Goal: Task Accomplishment & Management: Manage account settings

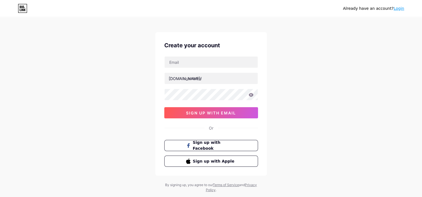
scroll to position [17, 0]
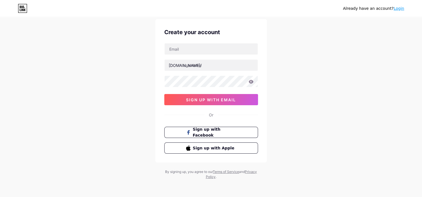
click at [400, 8] on link "Login" at bounding box center [399, 8] width 11 height 4
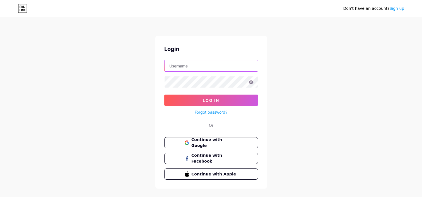
click at [197, 63] on input "text" at bounding box center [211, 65] width 93 height 11
type input "[DOMAIN_NAME]"
click at [164, 94] on button "Log In" at bounding box center [211, 99] width 94 height 11
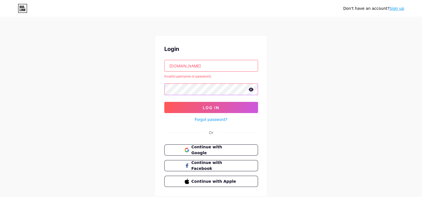
click at [164, 102] on button "Log In" at bounding box center [211, 107] width 94 height 11
click at [144, 90] on div "Don't have an account? Sign up Login aromasdeluz.cr Invalid username or passwor…" at bounding box center [211, 106] width 422 height 213
click at [164, 102] on button "Log In" at bounding box center [211, 107] width 94 height 11
click at [215, 117] on link "Forgot password?" at bounding box center [211, 119] width 33 height 6
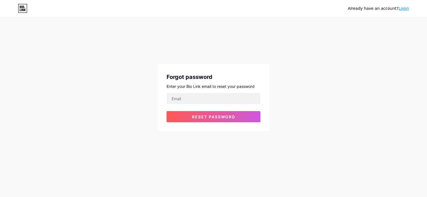
click at [198, 104] on form "Reset password" at bounding box center [213, 107] width 94 height 30
click at [199, 99] on input "email" at bounding box center [213, 98] width 93 height 11
type input "aromasdeluz.cr@gmail.com"
click at [166, 111] on button "Reset password" at bounding box center [213, 116] width 94 height 11
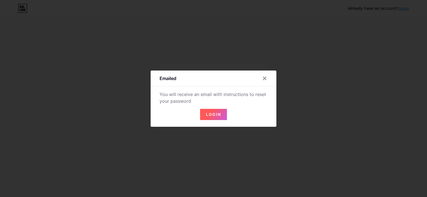
click at [207, 114] on span "Login" at bounding box center [213, 114] width 15 height 5
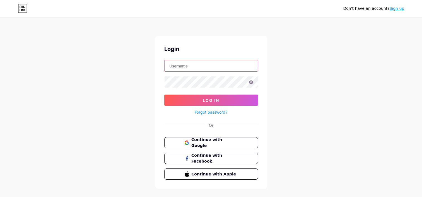
click at [206, 63] on input "text" at bounding box center [211, 65] width 93 height 11
type input "[DOMAIN_NAME]"
click at [164, 94] on button "Log In" at bounding box center [211, 99] width 94 height 11
click at [194, 66] on input "text" at bounding box center [211, 65] width 93 height 11
click at [401, 8] on link "Sign up" at bounding box center [397, 8] width 15 height 4
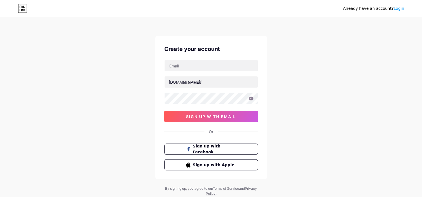
click at [403, 9] on link "Login" at bounding box center [399, 8] width 11 height 4
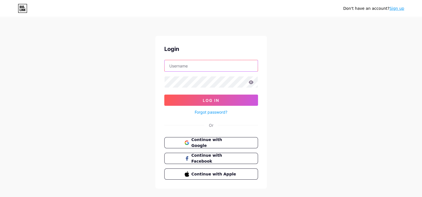
click at [198, 65] on input "text" at bounding box center [211, 65] width 93 height 11
type input "[DOMAIN_NAME]"
click at [164, 94] on button "Log In" at bounding box center [211, 99] width 94 height 11
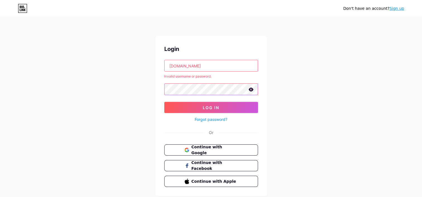
scroll to position [16, 0]
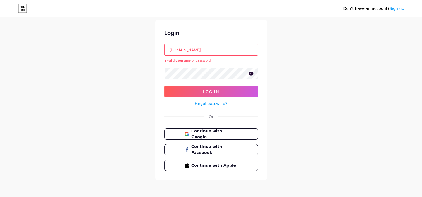
click at [219, 104] on link "Forgot password?" at bounding box center [211, 103] width 33 height 6
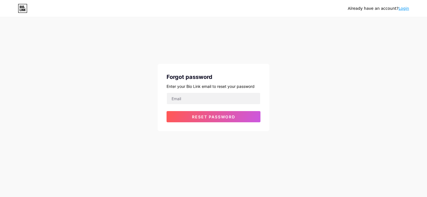
click at [26, 8] on icon at bounding box center [22, 8] width 9 height 9
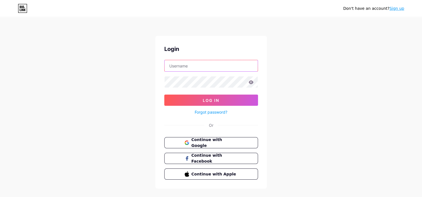
click at [181, 63] on input "text" at bounding box center [211, 65] width 93 height 11
type input "aromasdeluzcr"
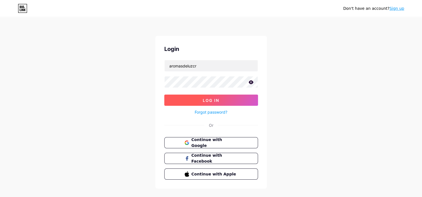
click at [207, 98] on span "Log In" at bounding box center [211, 100] width 16 height 5
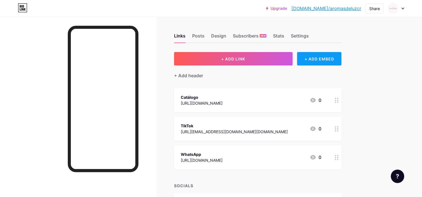
click at [335, 63] on div "+ ADD EMBED" at bounding box center [319, 58] width 44 height 13
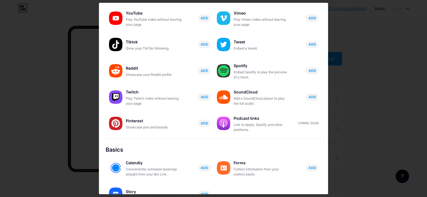
scroll to position [9, 0]
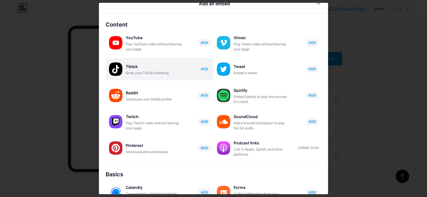
click at [118, 66] on img at bounding box center [115, 68] width 13 height 13
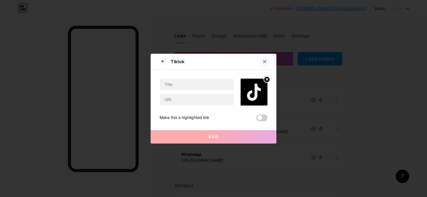
click at [262, 61] on icon at bounding box center [264, 61] width 4 height 4
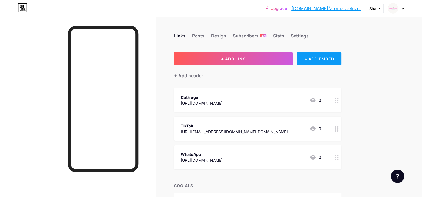
click at [329, 60] on div "+ ADD EMBED" at bounding box center [319, 58] width 44 height 13
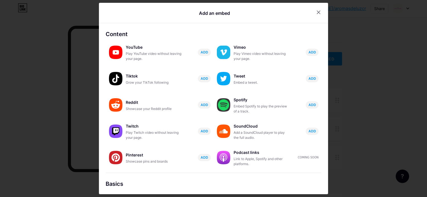
click at [379, 68] on div at bounding box center [213, 98] width 427 height 197
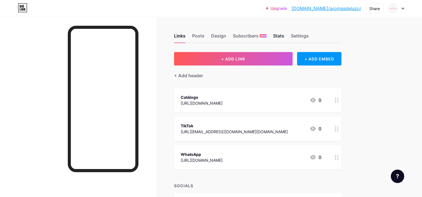
click at [279, 36] on div "Stats" at bounding box center [278, 37] width 11 height 10
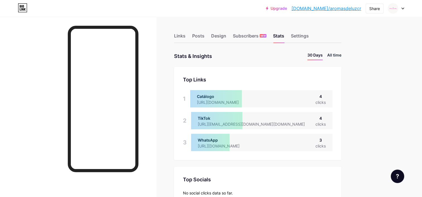
click at [341, 54] on li "All time" at bounding box center [335, 56] width 14 height 8
click at [235, 37] on div "Subscribers NEW" at bounding box center [250, 37] width 34 height 10
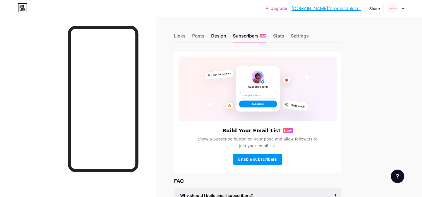
click at [220, 38] on div "Design" at bounding box center [218, 37] width 15 height 10
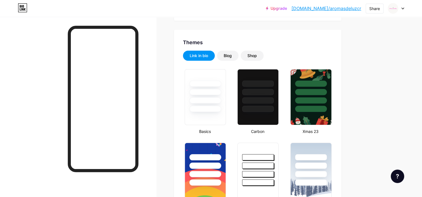
type input "#fff0f7"
type input "#000000"
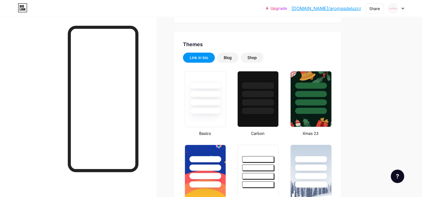
scroll to position [56, 0]
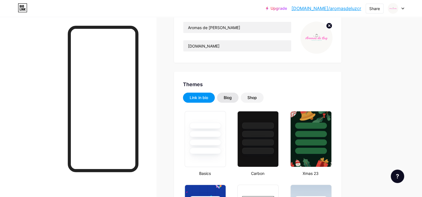
click at [225, 98] on div "Blog" at bounding box center [228, 98] width 8 height 6
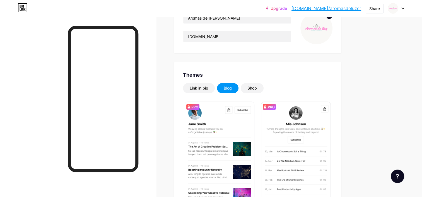
scroll to position [28, 0]
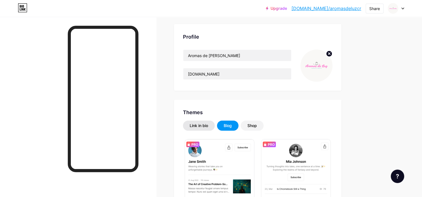
click at [199, 125] on div "Link in bio" at bounding box center [199, 126] width 18 height 6
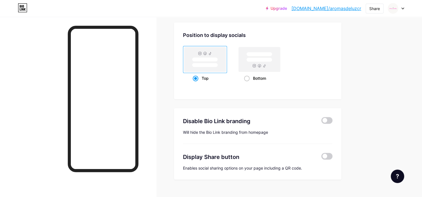
scroll to position [750, 0]
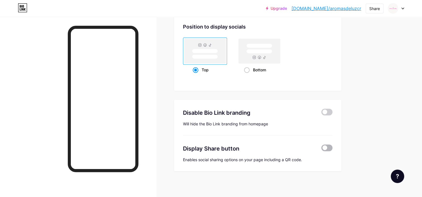
click at [332, 145] on span at bounding box center [327, 147] width 11 height 7
click at [322, 149] on input "checkbox" at bounding box center [322, 149] width 0 height 0
click at [330, 147] on span at bounding box center [327, 147] width 11 height 7
click at [322, 149] on input "checkbox" at bounding box center [322, 149] width 0 height 0
click at [329, 111] on span at bounding box center [327, 111] width 11 height 7
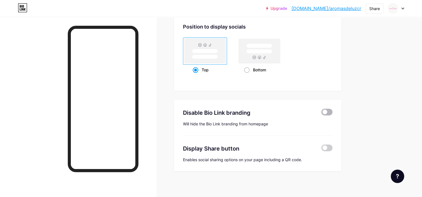
click at [322, 113] on input "checkbox" at bounding box center [322, 113] width 0 height 0
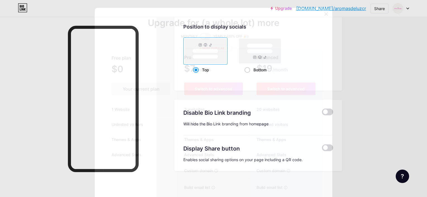
click at [324, 16] on icon at bounding box center [326, 14] width 4 height 4
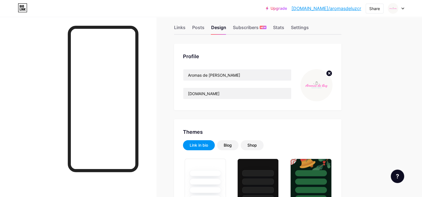
scroll to position [0, 0]
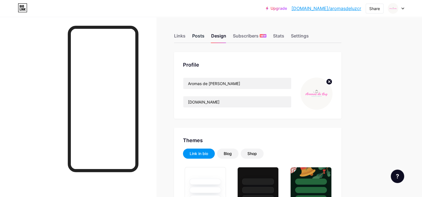
click at [204, 35] on div "Posts" at bounding box center [198, 37] width 12 height 10
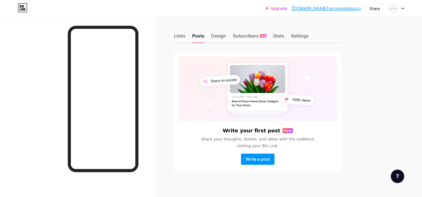
scroll to position [3, 0]
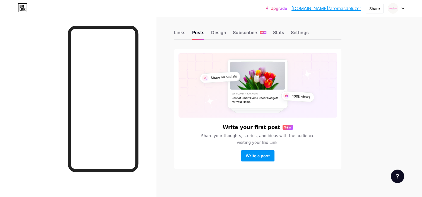
click at [403, 8] on icon at bounding box center [403, 8] width 2 height 1
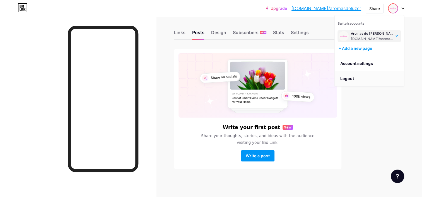
click at [364, 82] on li "Logout" at bounding box center [369, 78] width 69 height 15
